Goal: Information Seeking & Learning: Learn about a topic

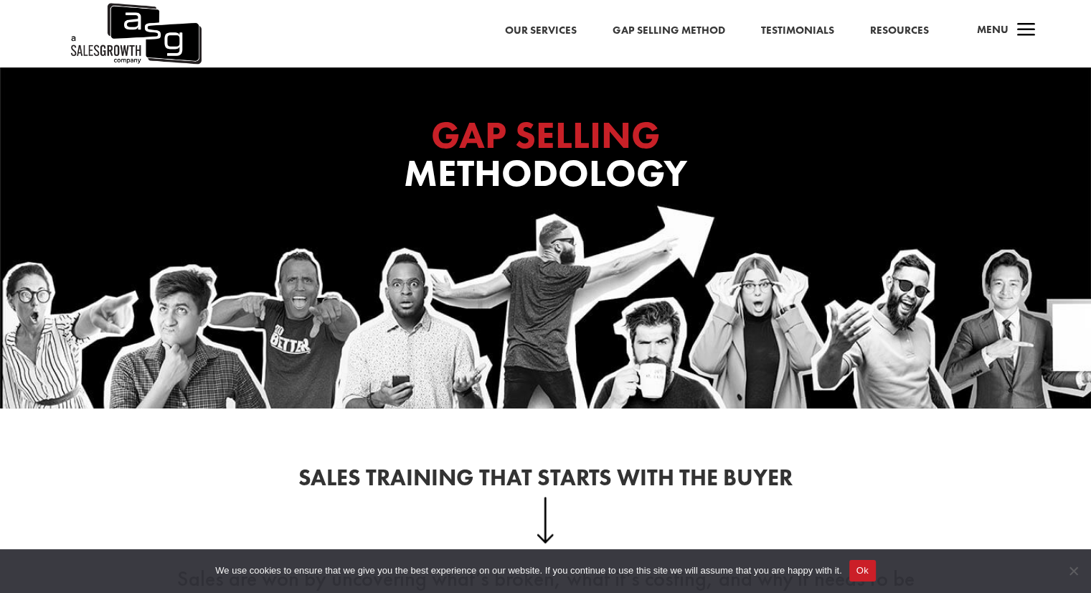
click at [913, 33] on link "Resources" at bounding box center [899, 31] width 59 height 19
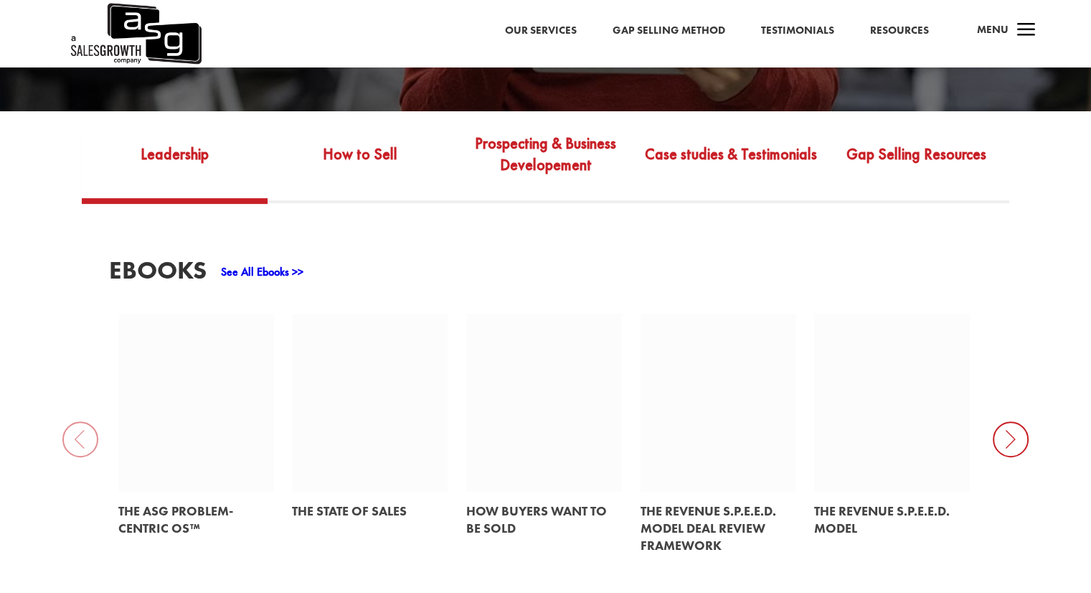
scroll to position [574, 0]
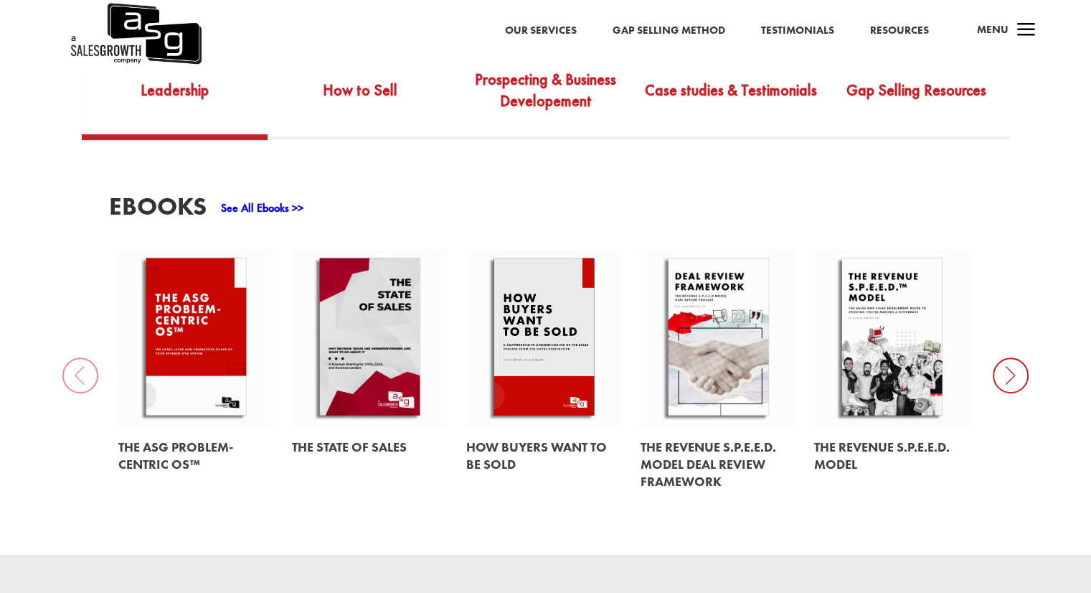
click at [999, 365] on icon at bounding box center [1011, 375] width 36 height 36
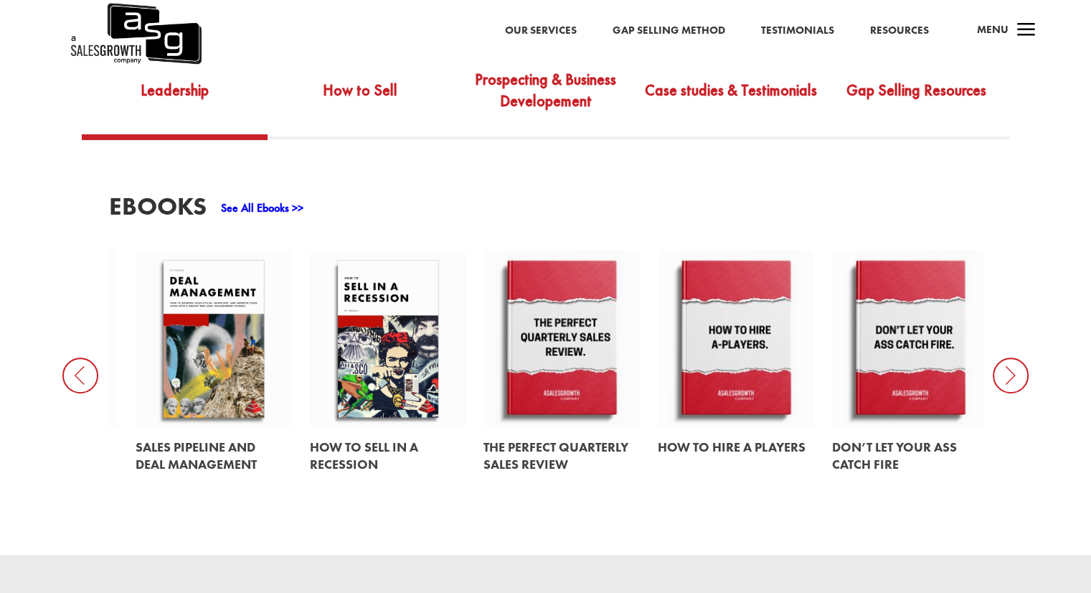
click at [999, 365] on icon at bounding box center [1011, 375] width 36 height 36
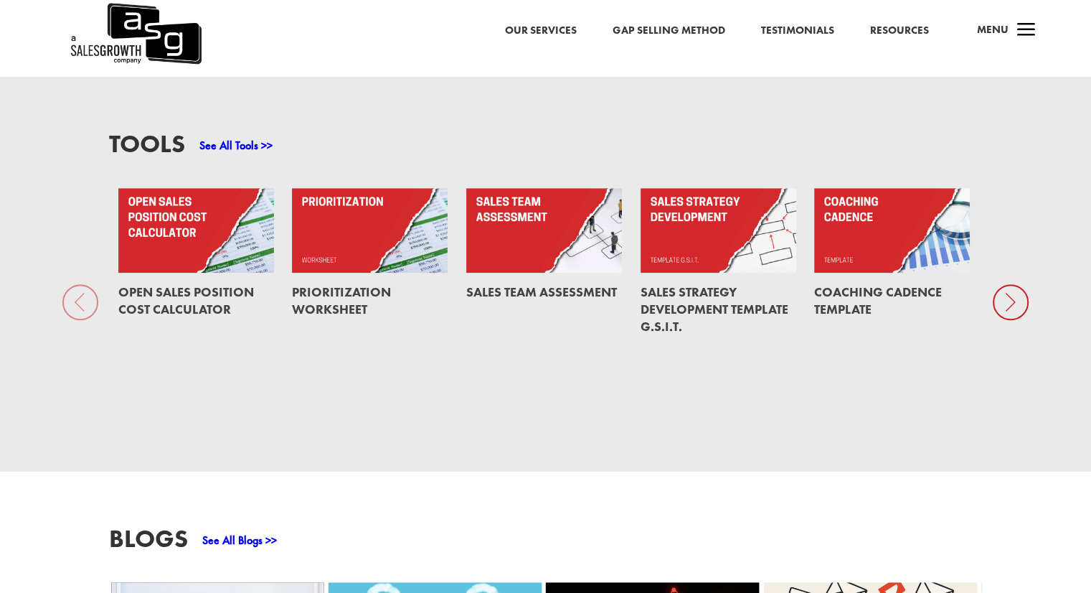
scroll to position [1076, 0]
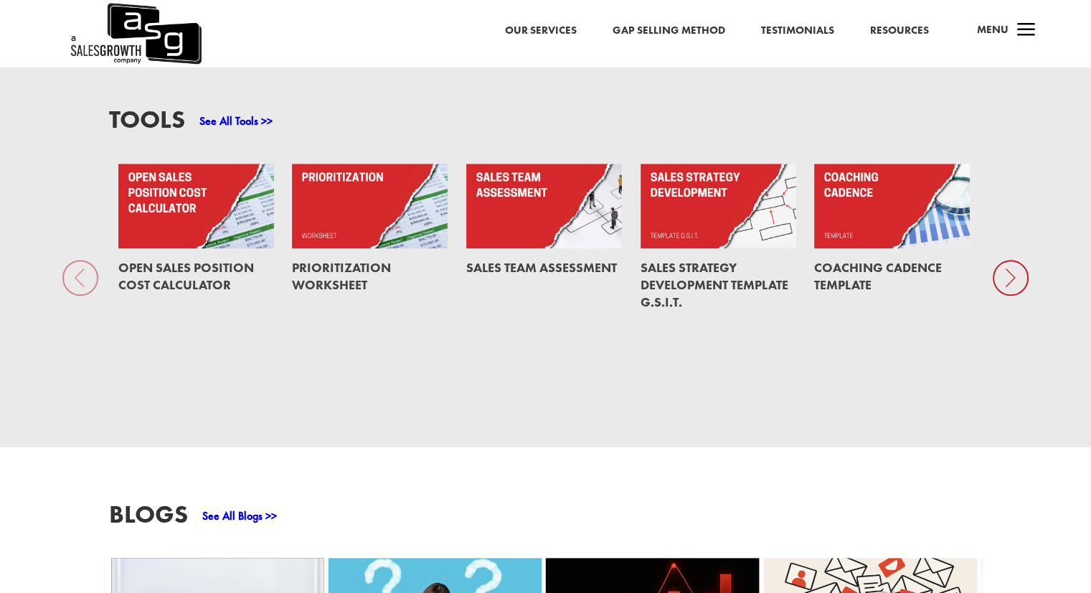
click at [1002, 262] on icon at bounding box center [1011, 278] width 36 height 36
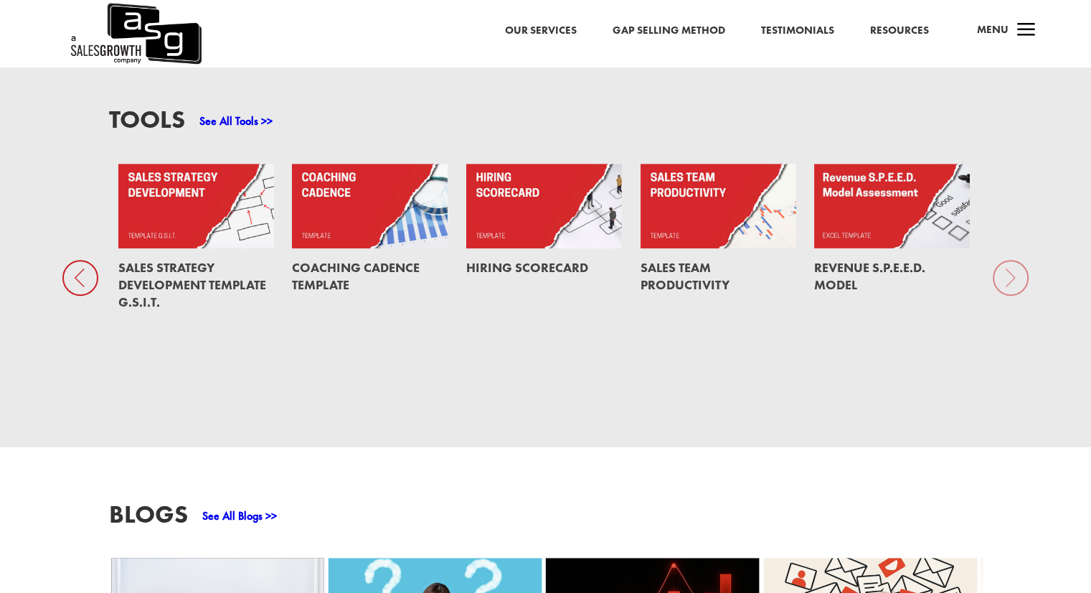
click at [1002, 262] on div "Tools See All Tools >> Open Sales Position Cost Calculator Prioritization Works…" at bounding box center [545, 249] width 1091 height 394
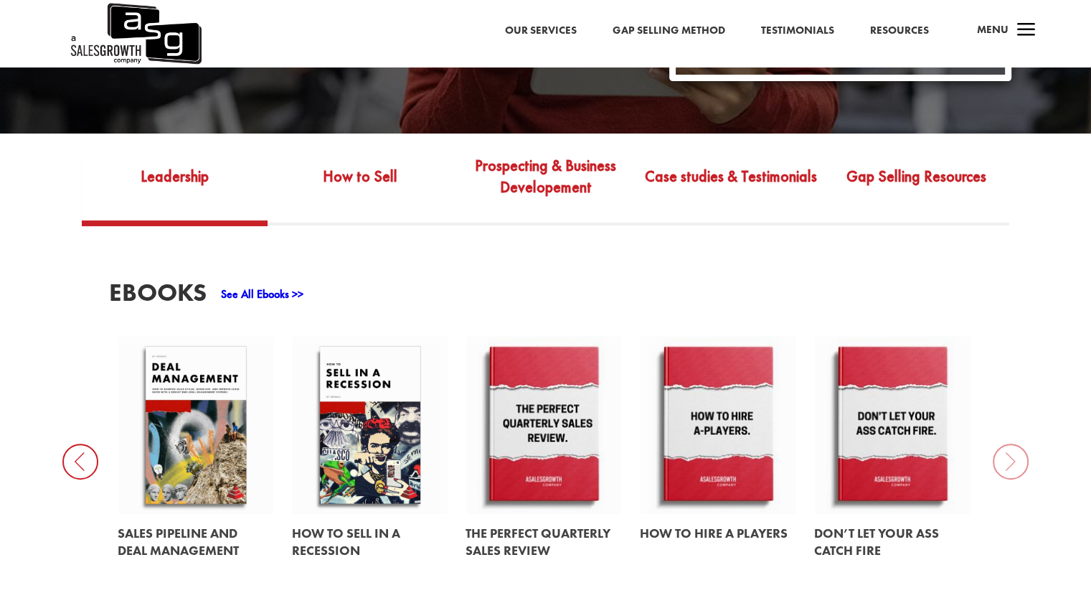
scroll to position [410, 0]
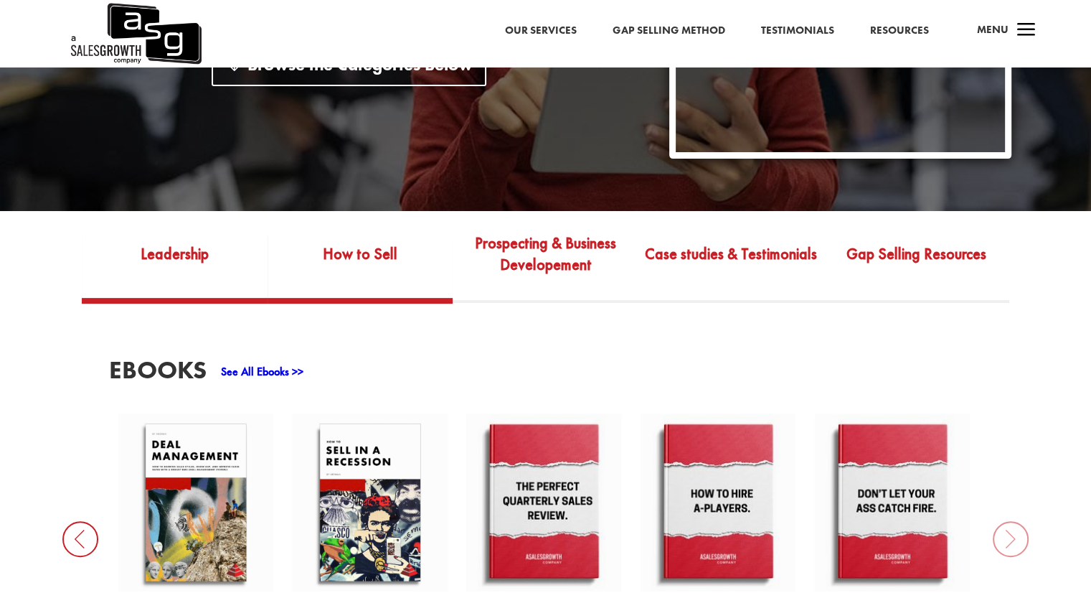
click at [381, 252] on link "How to Sell" at bounding box center [361, 263] width 186 height 67
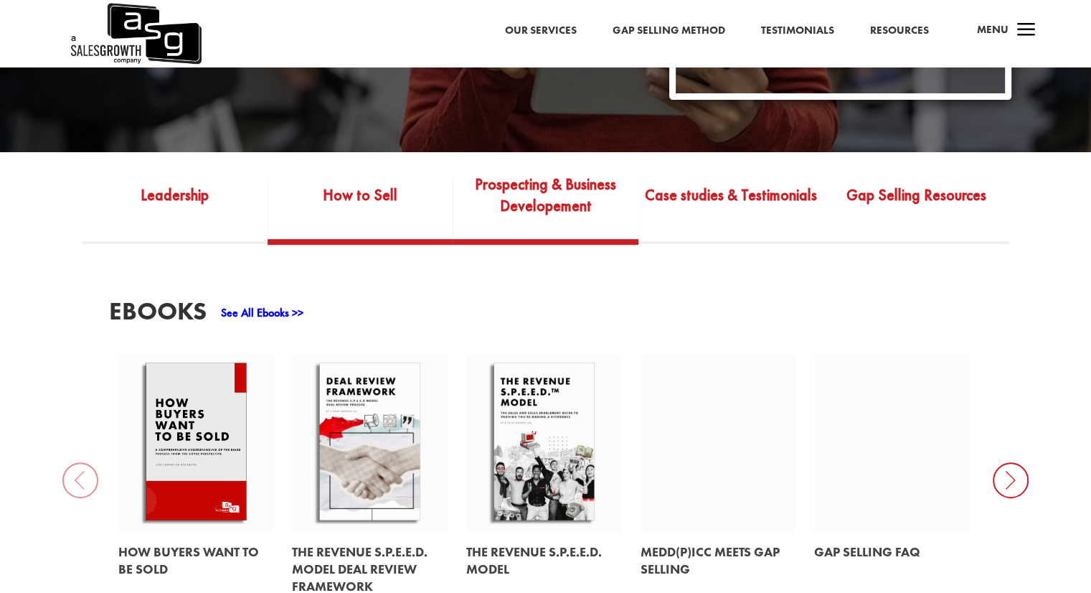
scroll to position [554, 0]
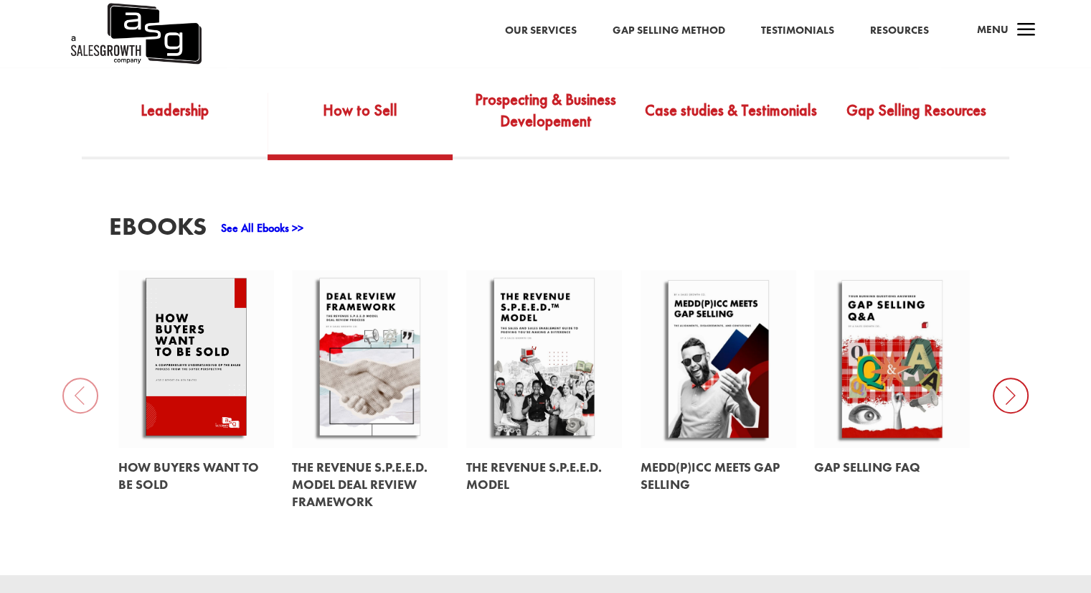
click at [1017, 380] on icon at bounding box center [1011, 395] width 36 height 36
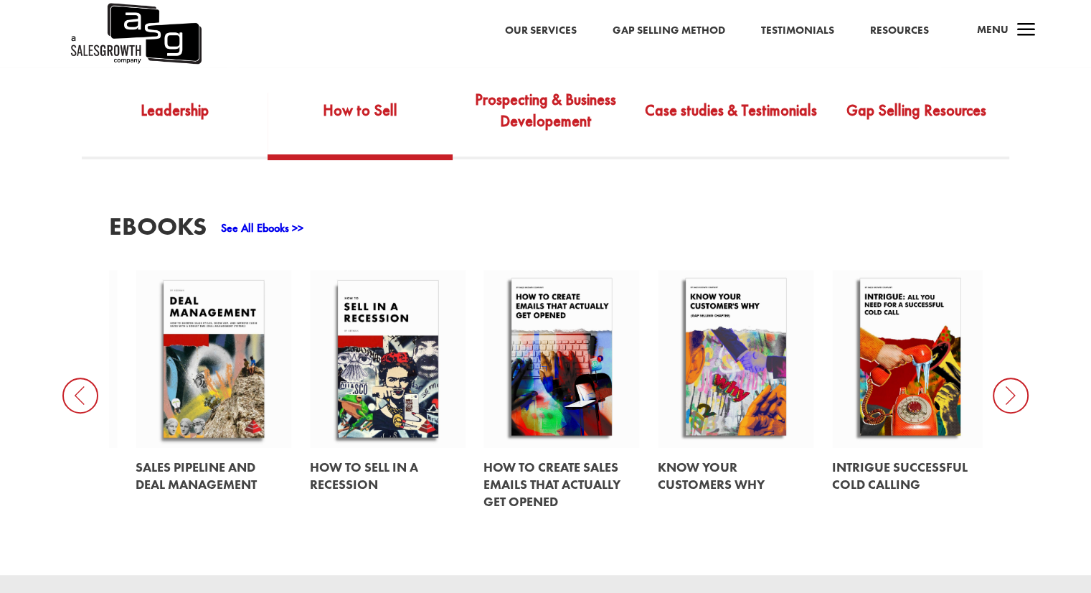
click at [1017, 380] on icon at bounding box center [1011, 395] width 36 height 36
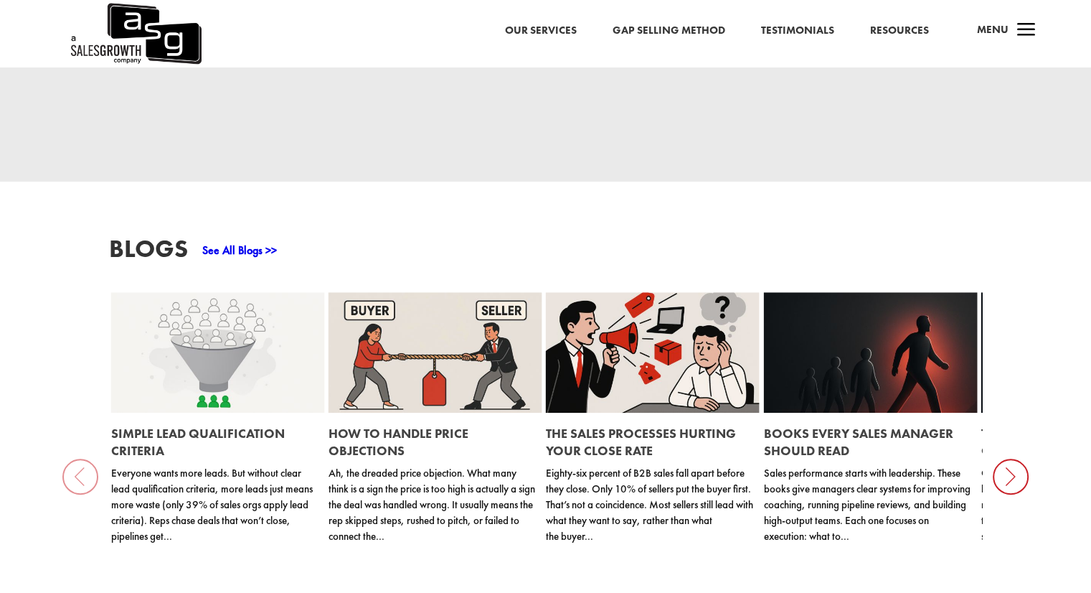
scroll to position [1343, 0]
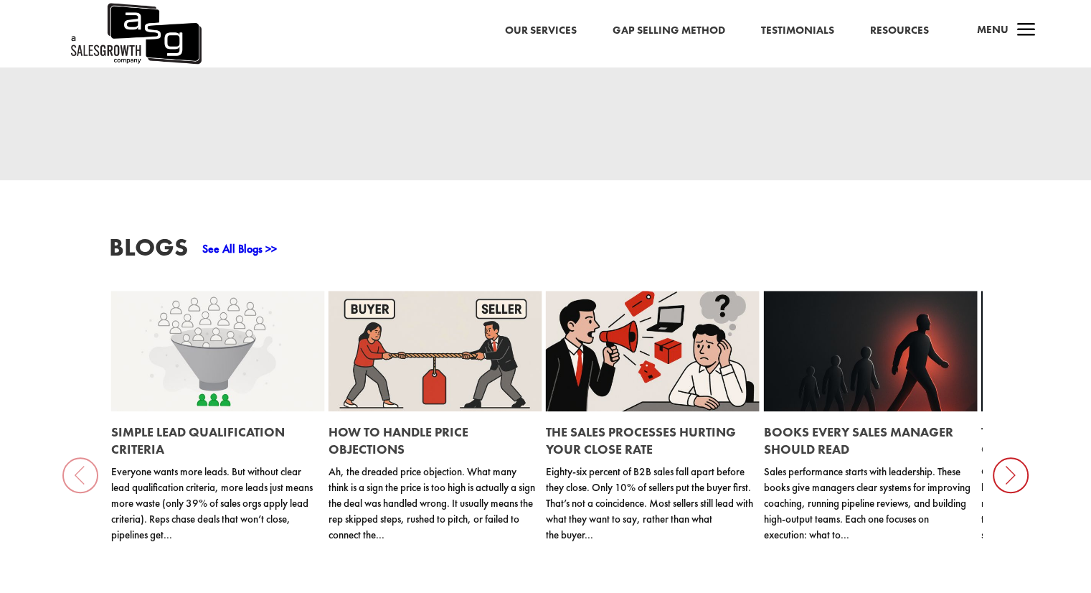
click at [832, 437] on link "Books Every Sales Manager Should Read" at bounding box center [858, 440] width 189 height 34
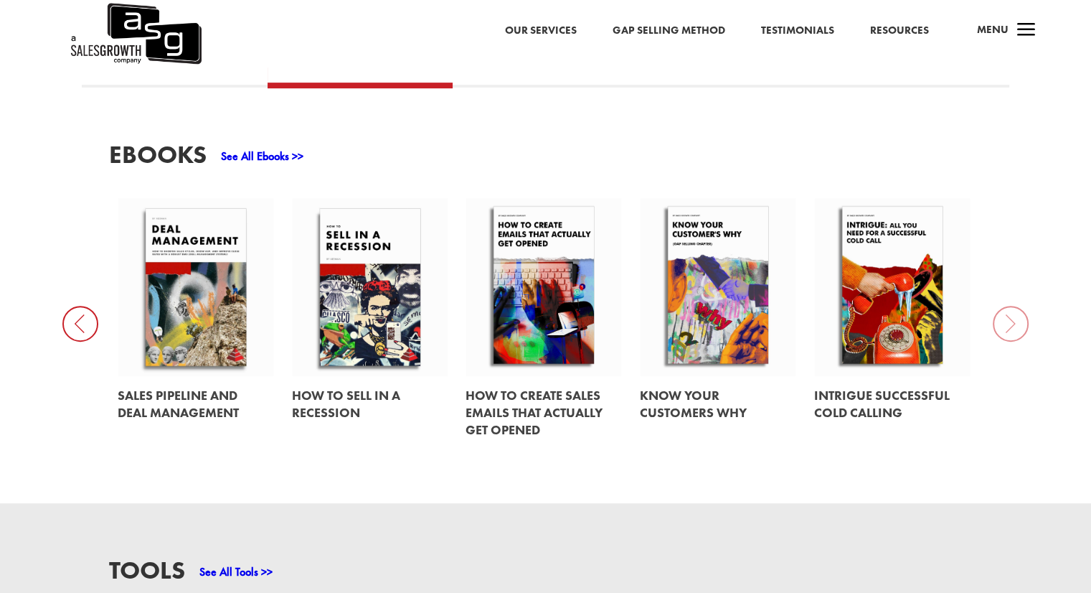
scroll to position [626, 0]
click at [80, 314] on icon at bounding box center [80, 324] width 36 height 36
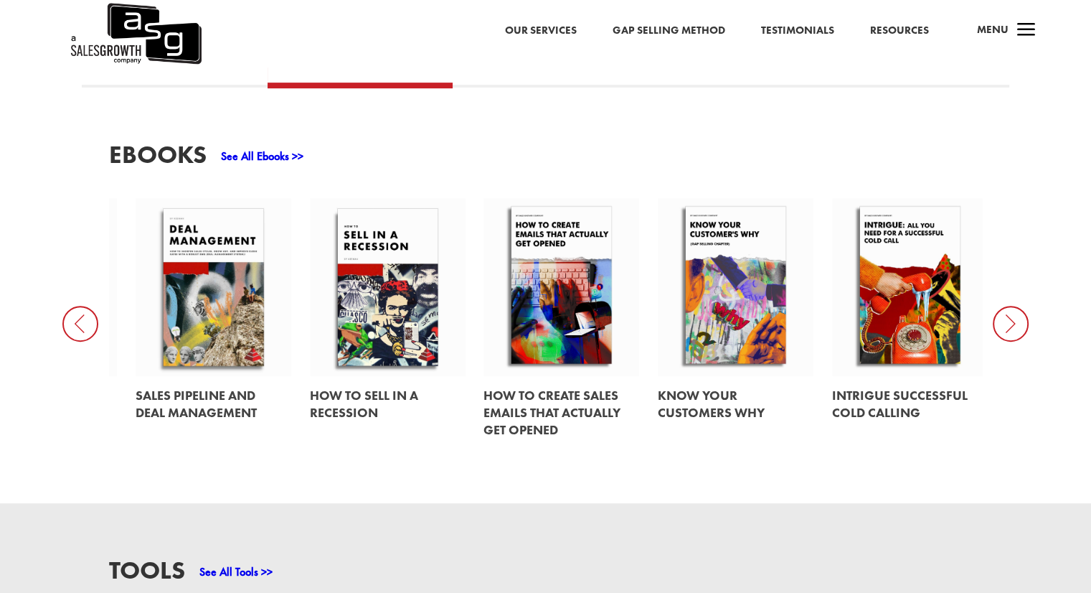
click at [80, 314] on icon at bounding box center [80, 324] width 36 height 36
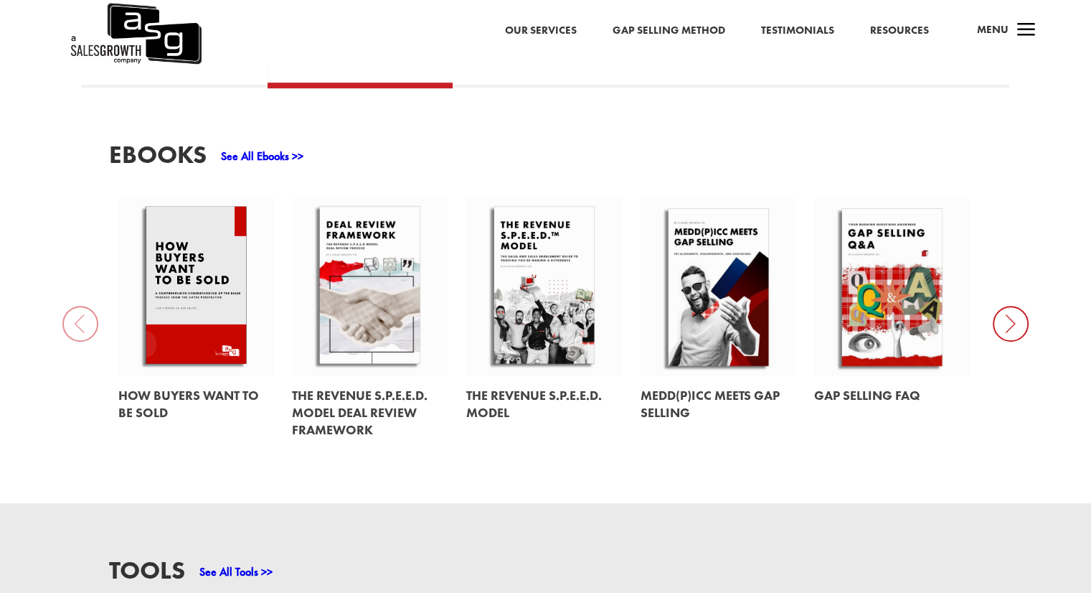
click at [80, 314] on div "EBooks See All Ebooks >> How Buyers Want to be Sold The Revenue S.P.E.E.D. Mode…" at bounding box center [545, 296] width 1091 height 416
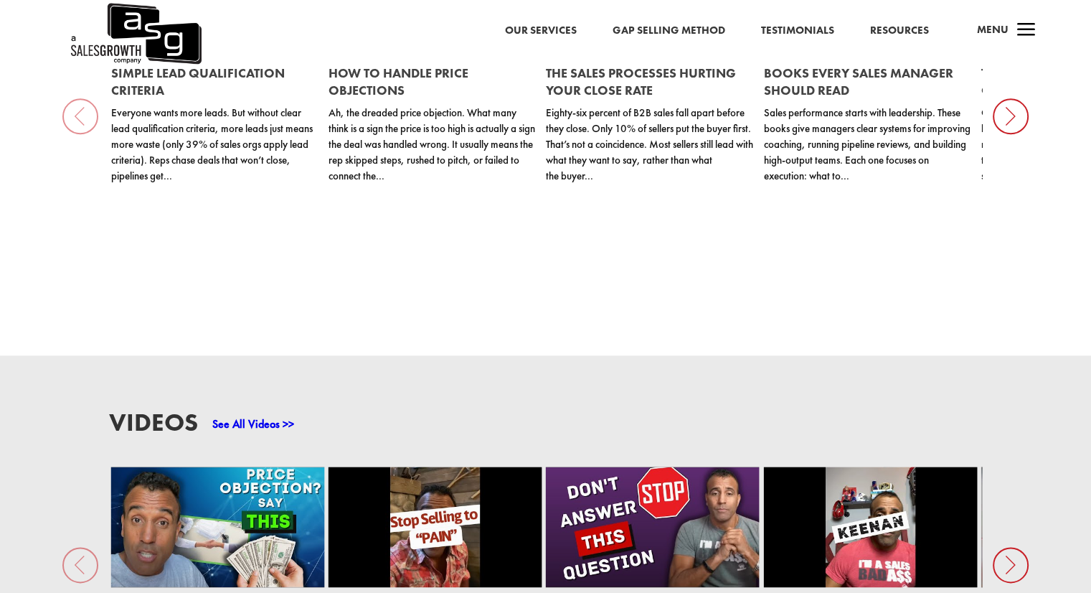
scroll to position [2060, 0]
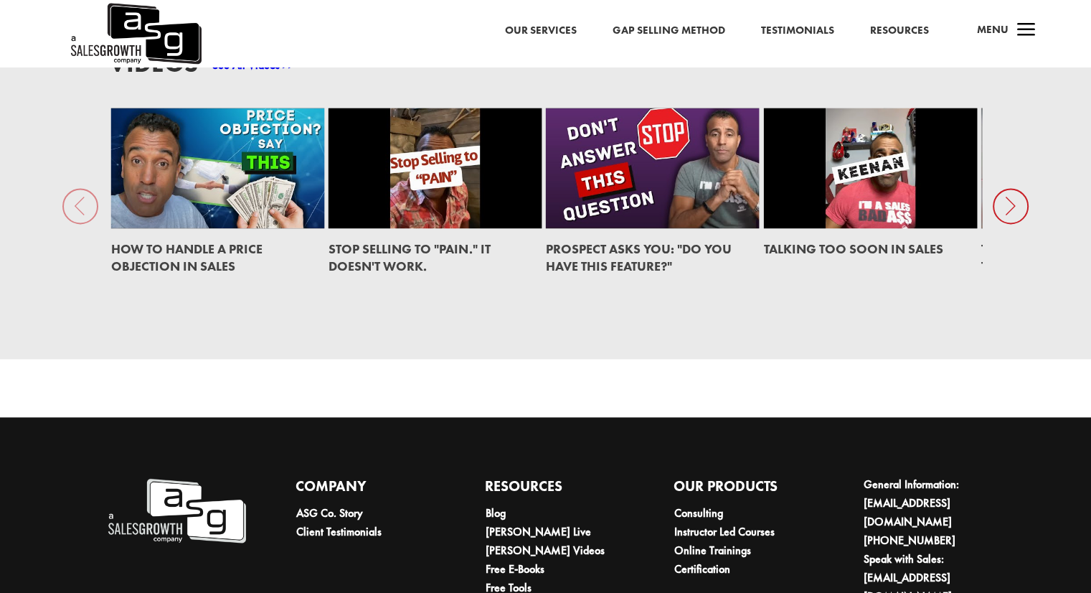
click at [1013, 193] on icon at bounding box center [1011, 206] width 36 height 36
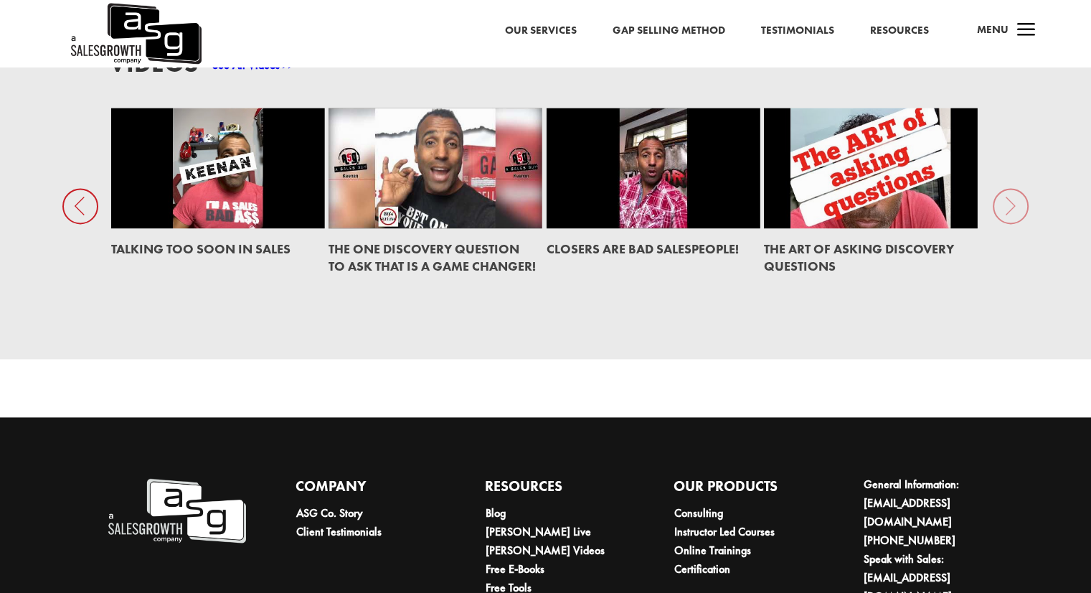
click at [1013, 193] on div "Videos See All Videos >> How to Handle a Price Objection in Sales Stop Selling …" at bounding box center [545, 177] width 1091 height 362
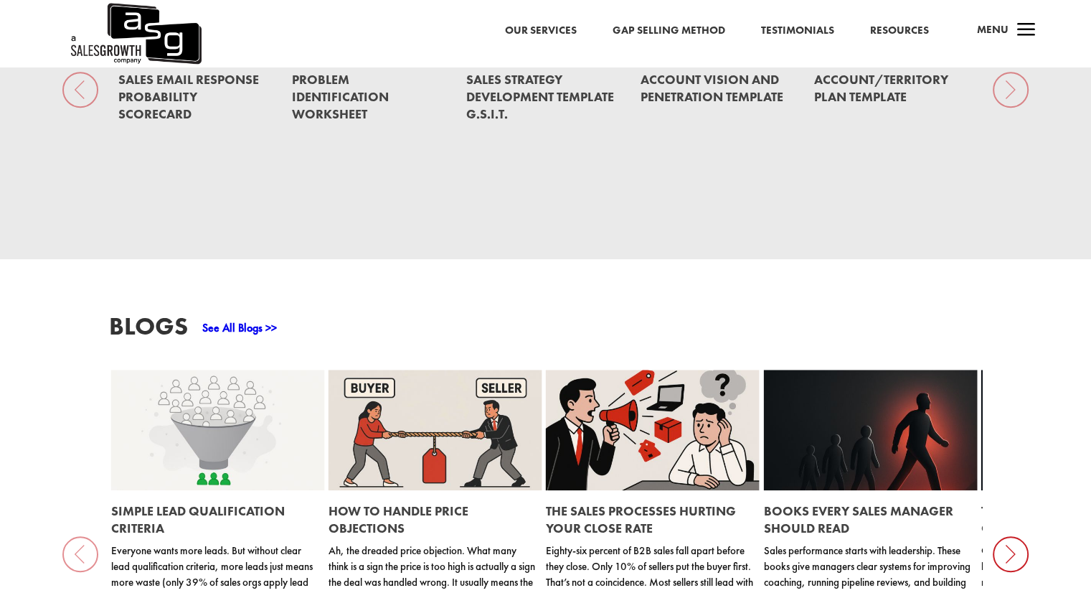
scroll to position [1128, 0]
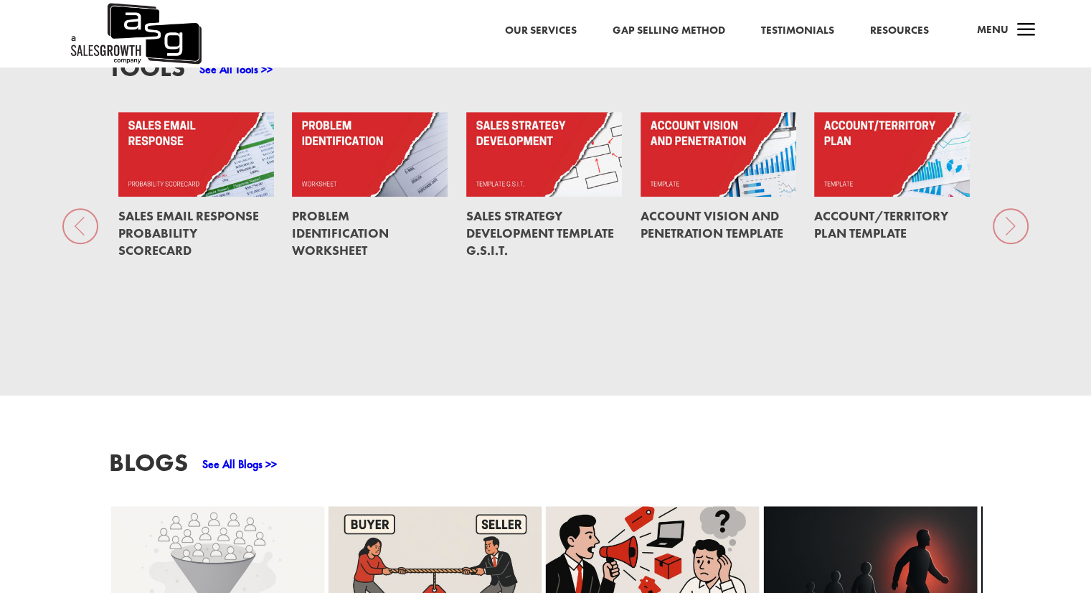
click at [550, 202] on h2 "Sales Strategy Development Template G.S.I.T." at bounding box center [541, 233] width 151 height 63
click at [536, 213] on link "Sales Strategy Development Template G.S.I.T." at bounding box center [540, 232] width 148 height 51
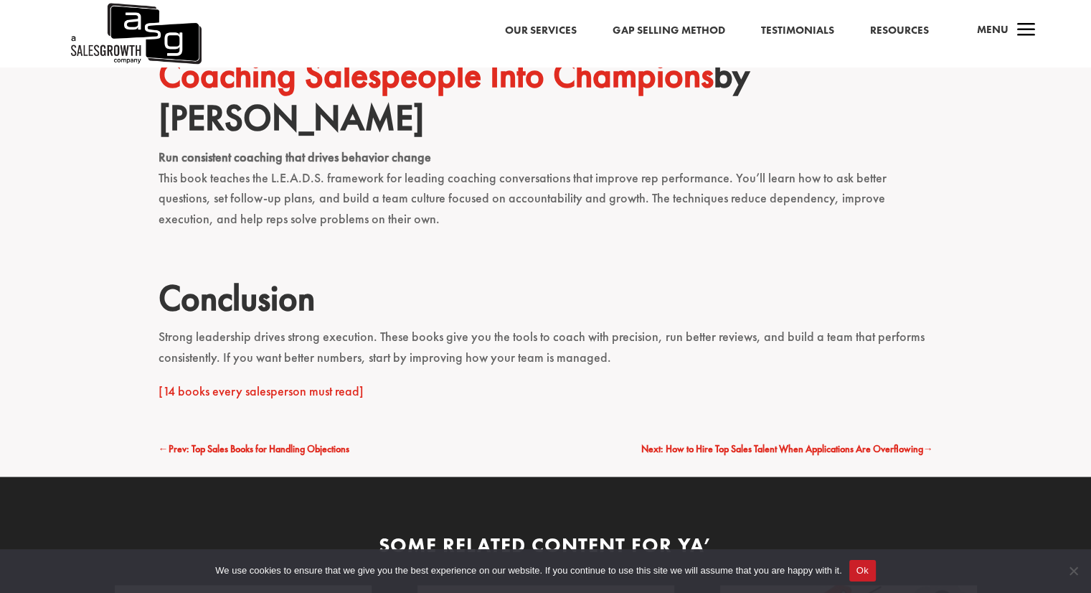
scroll to position [1507, 0]
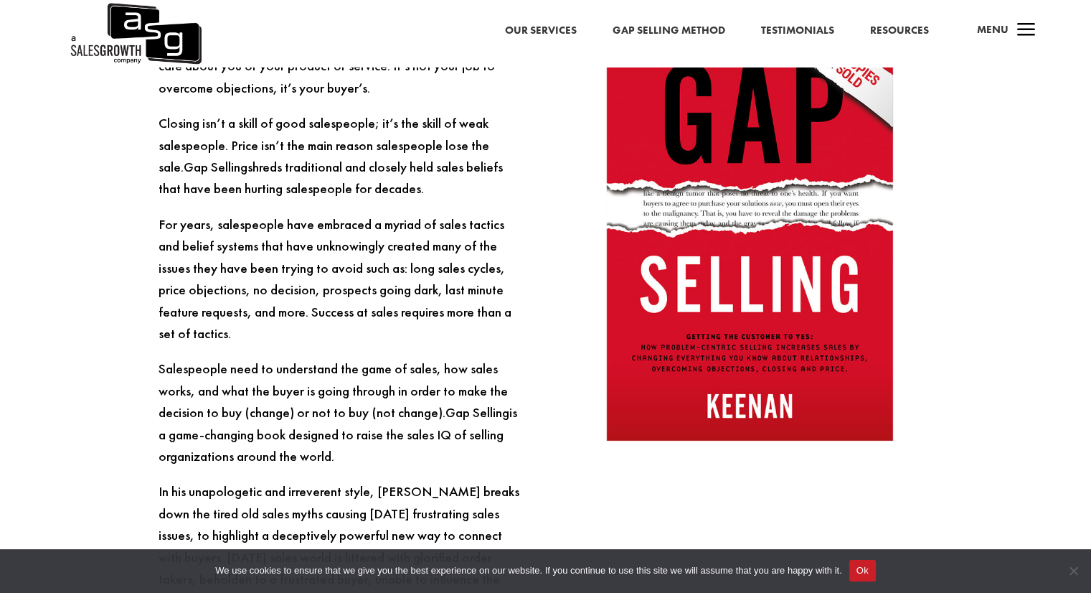
scroll to position [1148, 0]
